Goal: Find contact information: Find contact information

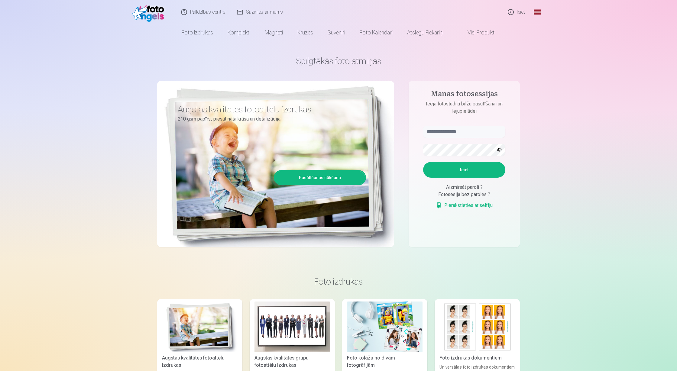
click at [295, 49] on div "Spilgtākās foto atmiņas Augstas kvalitātes fotoattēlu izdrukas 210 gsm papīrs, …" at bounding box center [338, 151] width 363 height 221
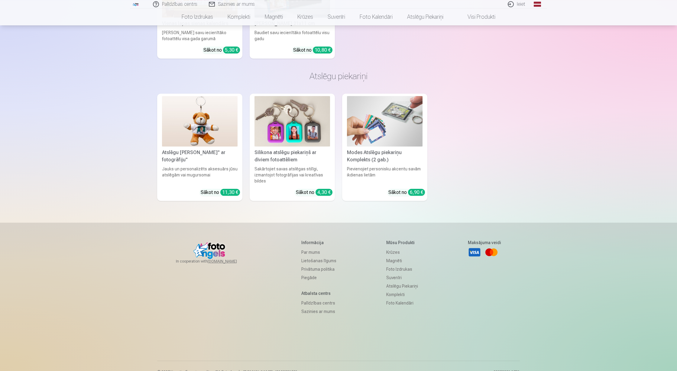
scroll to position [1683, 0]
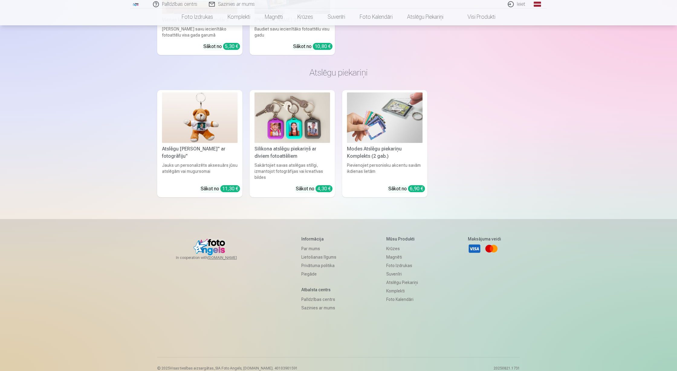
click at [313, 244] on link "Par mums" at bounding box center [318, 248] width 35 height 8
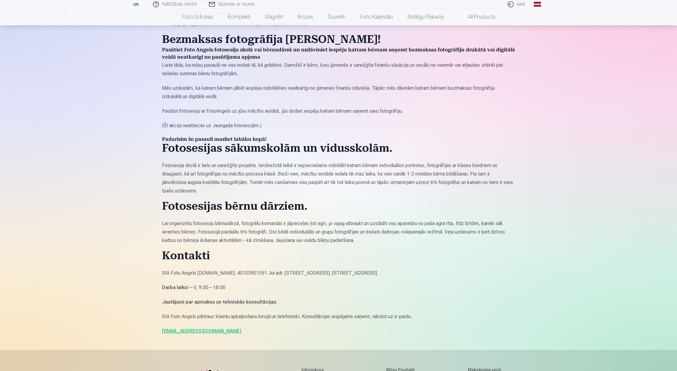
scroll to position [300, 0]
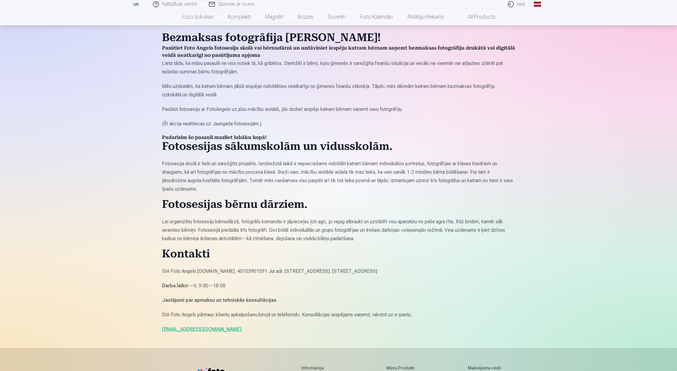
drag, startPoint x: 359, startPoint y: 273, endPoint x: 454, endPoint y: 273, distance: 94.6
click at [454, 273] on p "SIA Foto Angels Reg.Nr. 40103901591 Jur.adr. Rīga, Dzelzavas iela 74 k-1 - 34, …" at bounding box center [338, 271] width 353 height 8
copy p "Artilerijas iela 29/31, Riga, Latvia, LV-1009"
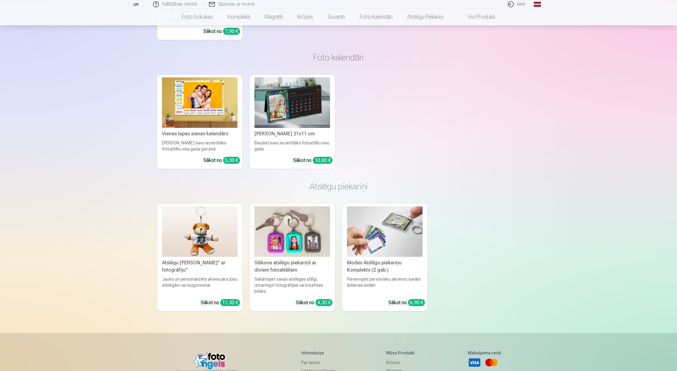
scroll to position [1654, 0]
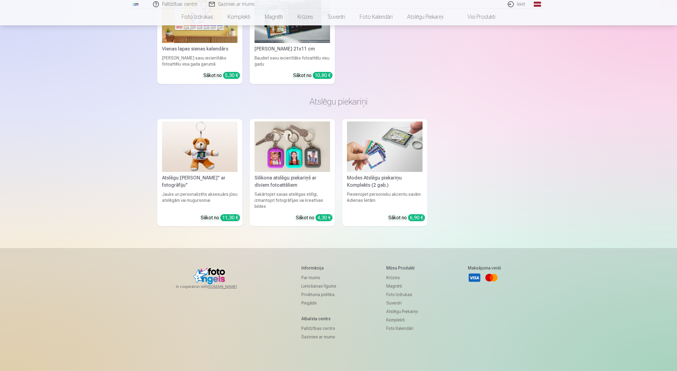
click at [324, 333] on link "Sazinies ar mums" at bounding box center [318, 337] width 35 height 8
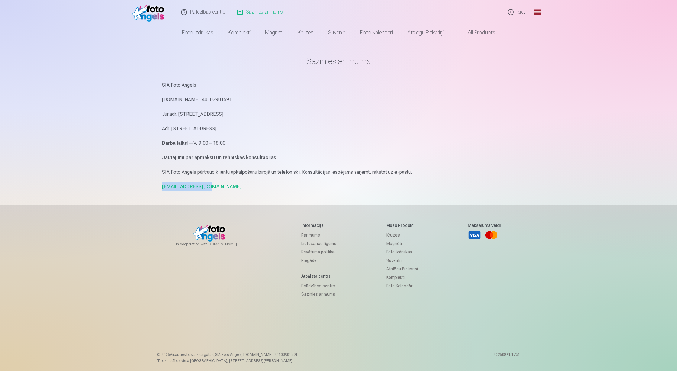
drag, startPoint x: 205, startPoint y: 190, endPoint x: 178, endPoint y: 198, distance: 28.4
click at [161, 189] on div "Sazinies ar mums SIA Foto Angels Reg.Nr. 40103901591 Jur.adr. Rīga, Dzelzavas i…" at bounding box center [338, 186] width 363 height 372
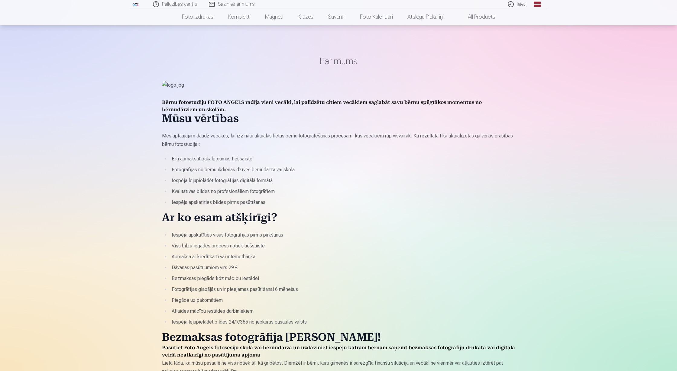
scroll to position [300, 0]
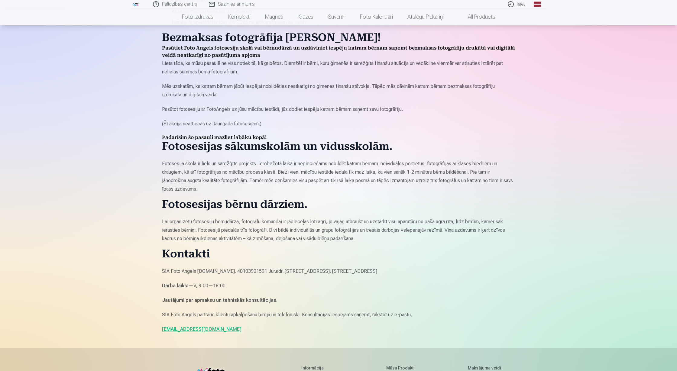
click at [240, 334] on p "[EMAIL_ADDRESS][DOMAIN_NAME]" at bounding box center [338, 329] width 353 height 8
drag, startPoint x: 205, startPoint y: 332, endPoint x: 158, endPoint y: 333, distance: 47.5
click at [158, 333] on div "Par mums Bērnu fotostudiju FOTO ANGELS radīja vieni vecāki, lai palīdzētu citie…" at bounding box center [338, 107] width 363 height 814
copy link "[EMAIL_ADDRESS][DOMAIN_NAME]"
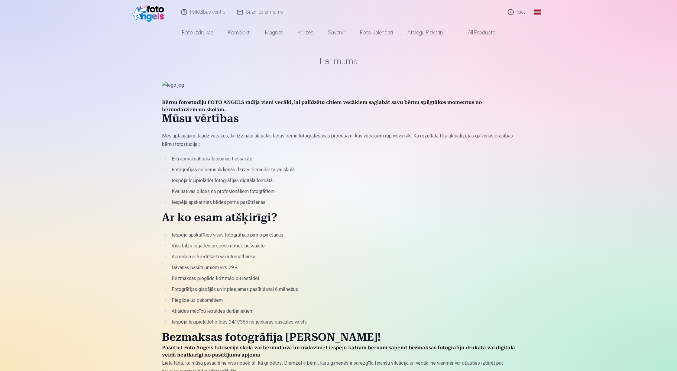
scroll to position [0, 0]
